Goal: Navigation & Orientation: Find specific page/section

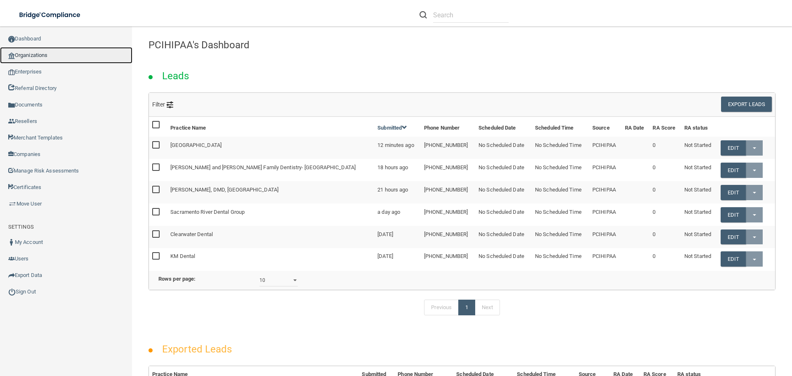
click at [37, 59] on link "Organizations" at bounding box center [66, 55] width 132 height 17
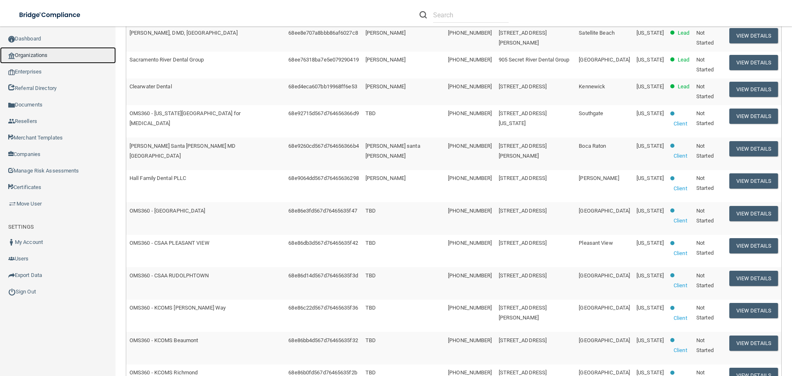
scroll to position [292, 0]
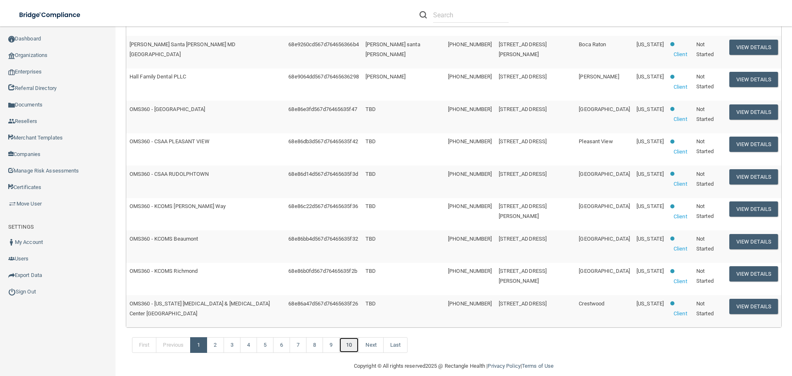
click at [350, 337] on link "10" at bounding box center [349, 345] width 20 height 16
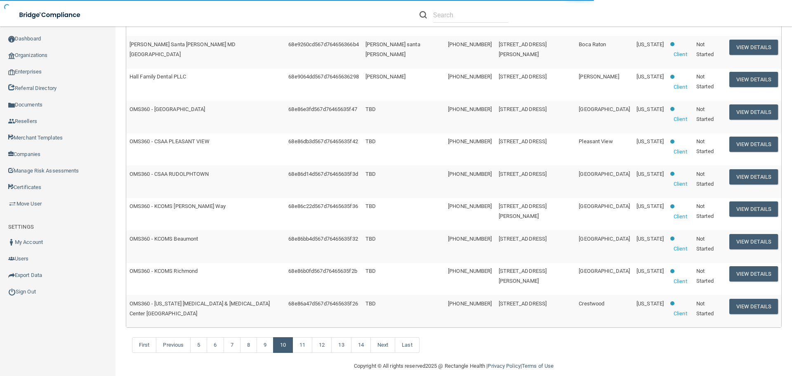
scroll to position [168, 0]
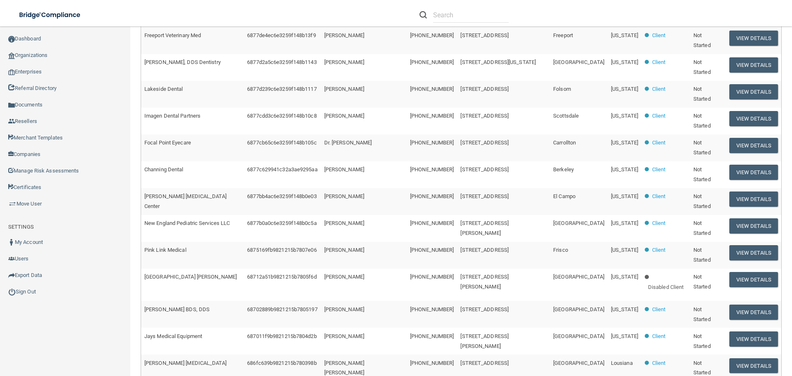
scroll to position [168, 0]
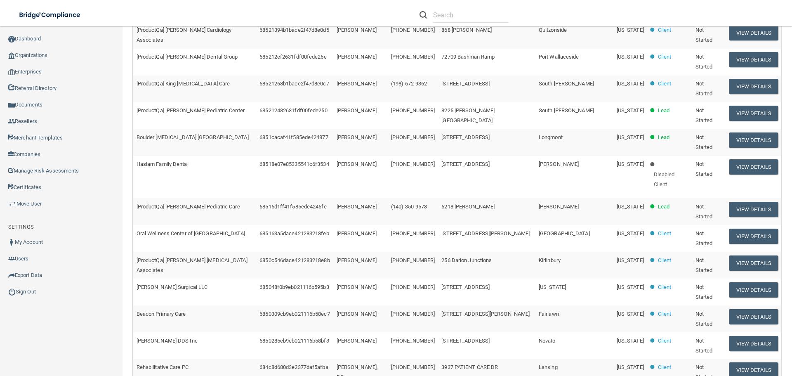
scroll to position [168, 0]
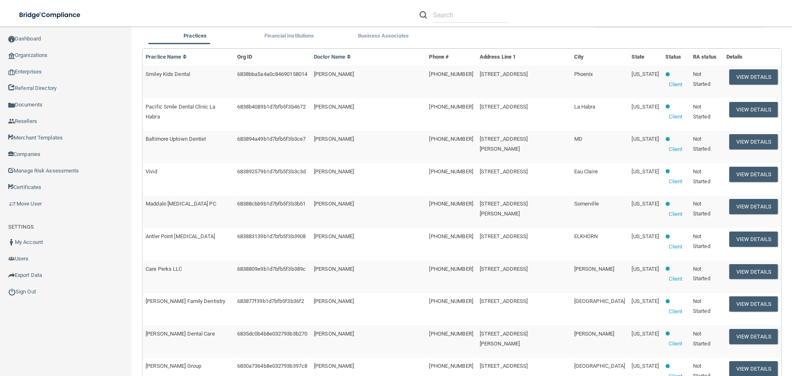
scroll to position [168, 0]
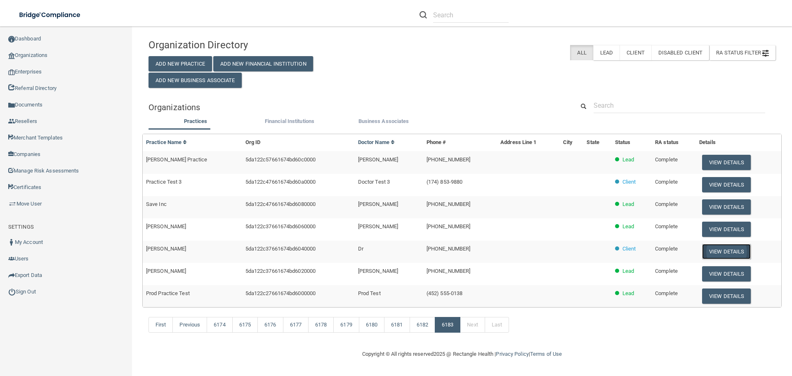
click at [721, 247] on button "View Details" at bounding box center [726, 251] width 49 height 15
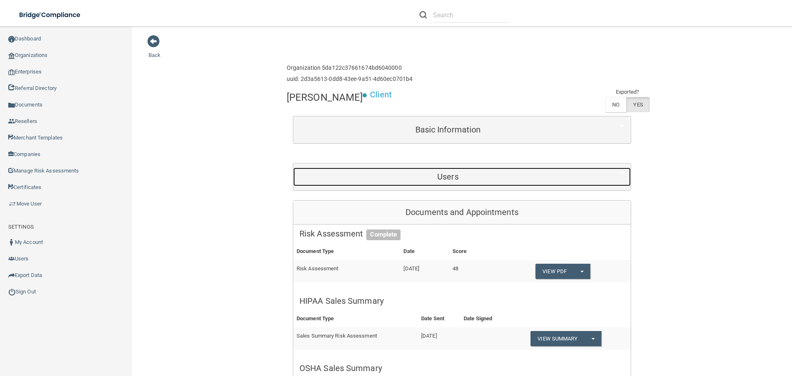
click at [479, 182] on div "Users" at bounding box center [447, 176] width 309 height 19
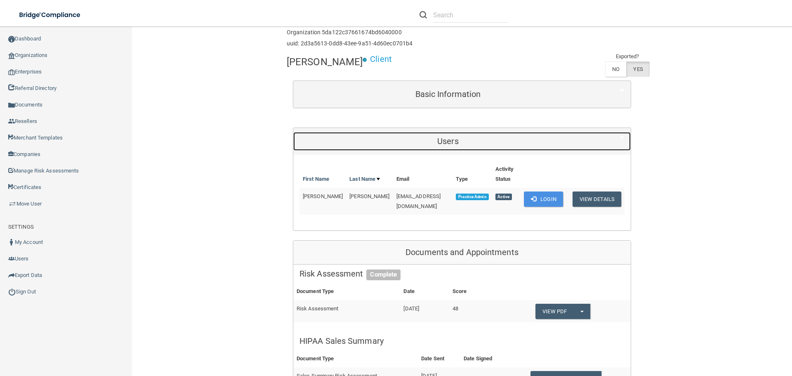
scroll to position [83, 0]
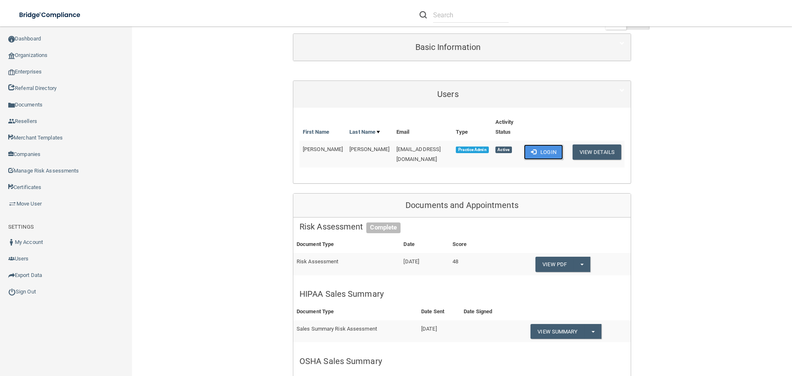
click at [537, 145] on button "Login" at bounding box center [543, 151] width 39 height 15
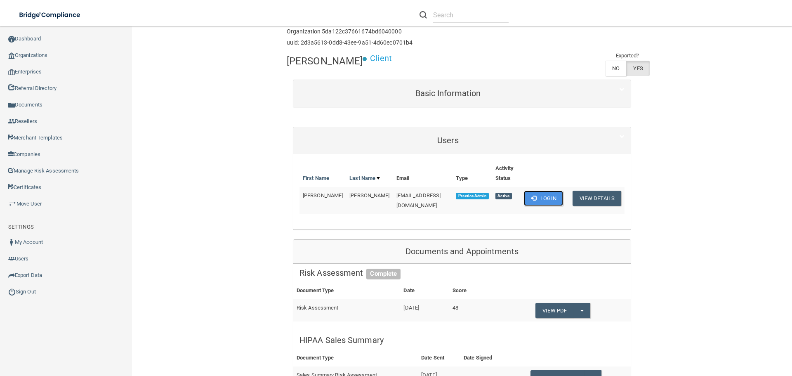
scroll to position [0, 0]
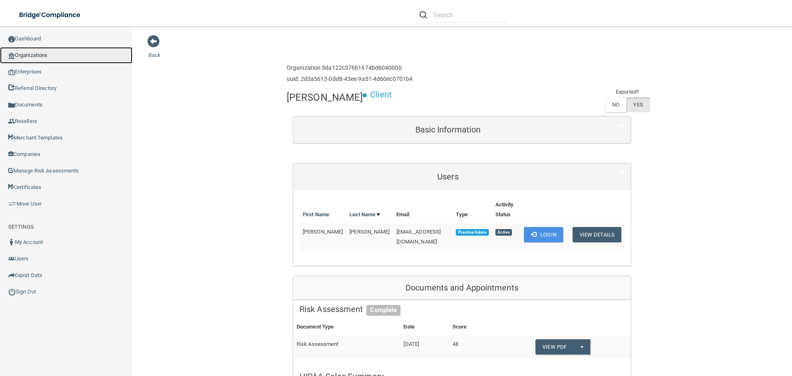
click at [19, 58] on link "Organizations" at bounding box center [66, 55] width 132 height 17
click at [528, 227] on button "Login" at bounding box center [543, 234] width 39 height 15
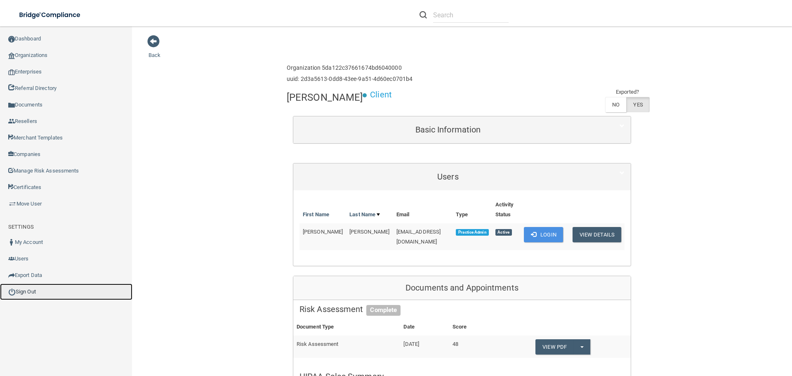
click at [40, 290] on link "Sign Out" at bounding box center [66, 291] width 132 height 17
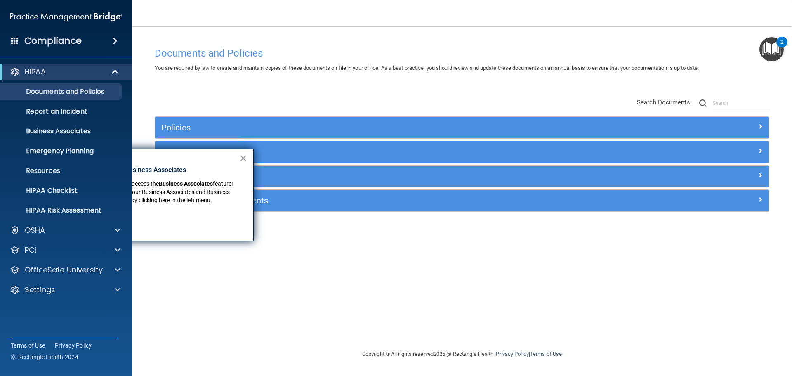
click at [179, 170] on p "New Location for Business Associates" at bounding box center [156, 169] width 166 height 9
drag, startPoint x: 246, startPoint y: 156, endPoint x: 299, endPoint y: 148, distance: 53.4
click at [246, 156] on button "×" at bounding box center [243, 157] width 8 height 13
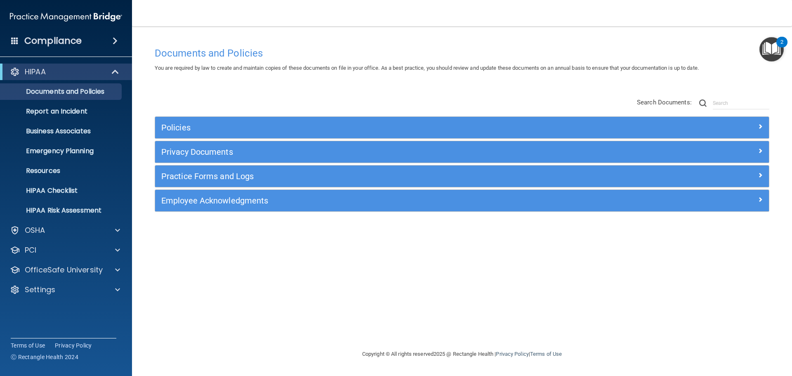
click at [760, 55] on img "Open Resource Center, 2 new notifications" at bounding box center [771, 49] width 24 height 24
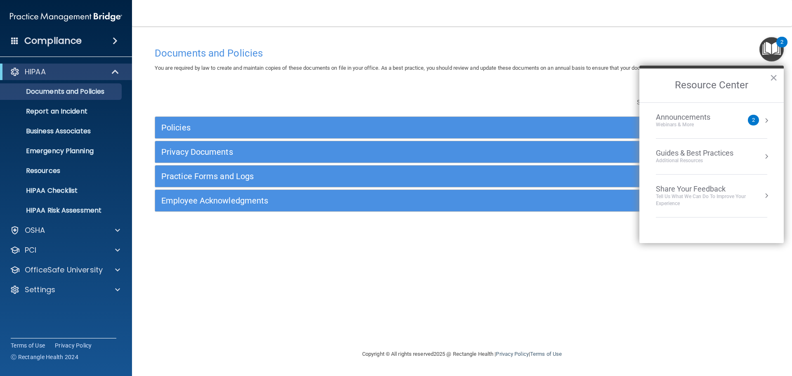
click at [707, 131] on li "Announcements Webinars & More 2" at bounding box center [711, 121] width 111 height 36
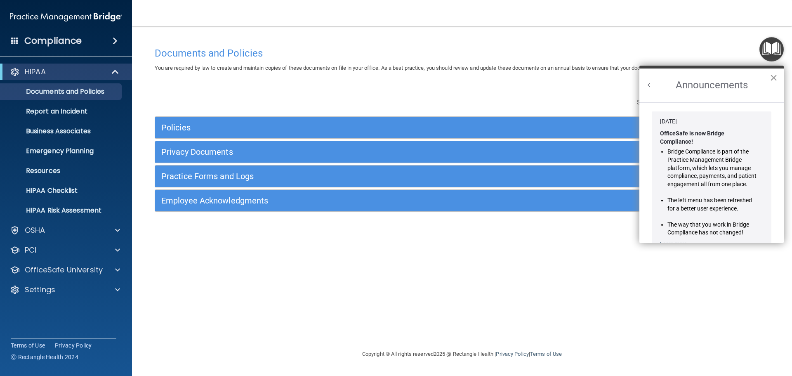
click at [772, 78] on button "×" at bounding box center [774, 77] width 8 height 13
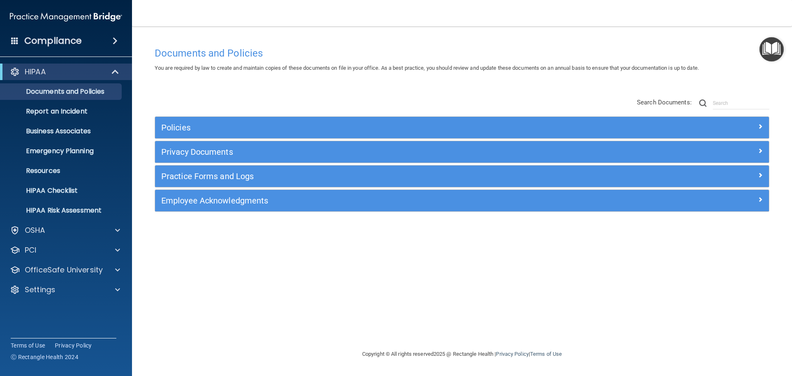
click at [586, 17] on nav "Toggle navigation Dr. Rueda Rueda test@test.com Manage My Enterprise Dr. Rueda …" at bounding box center [462, 13] width 660 height 26
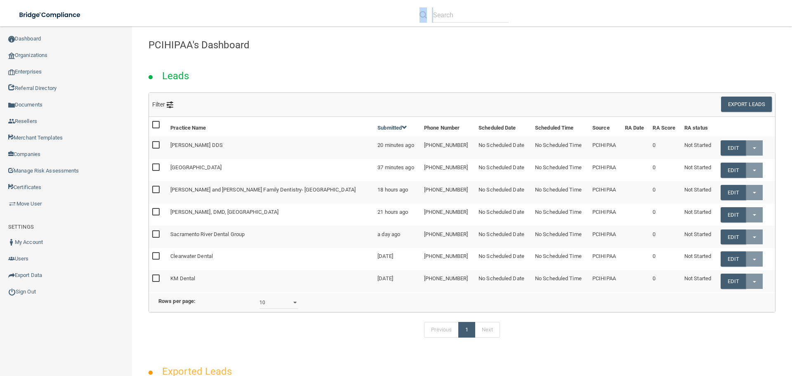
click at [511, 9] on div at bounding box center [561, 15] width 308 height 30
click at [472, 13] on input "text" at bounding box center [470, 14] width 75 height 15
click at [475, 26] on li at bounding box center [463, 15] width 101 height 30
click at [470, 12] on input "text" at bounding box center [470, 14] width 75 height 15
